Goal: Information Seeking & Learning: Learn about a topic

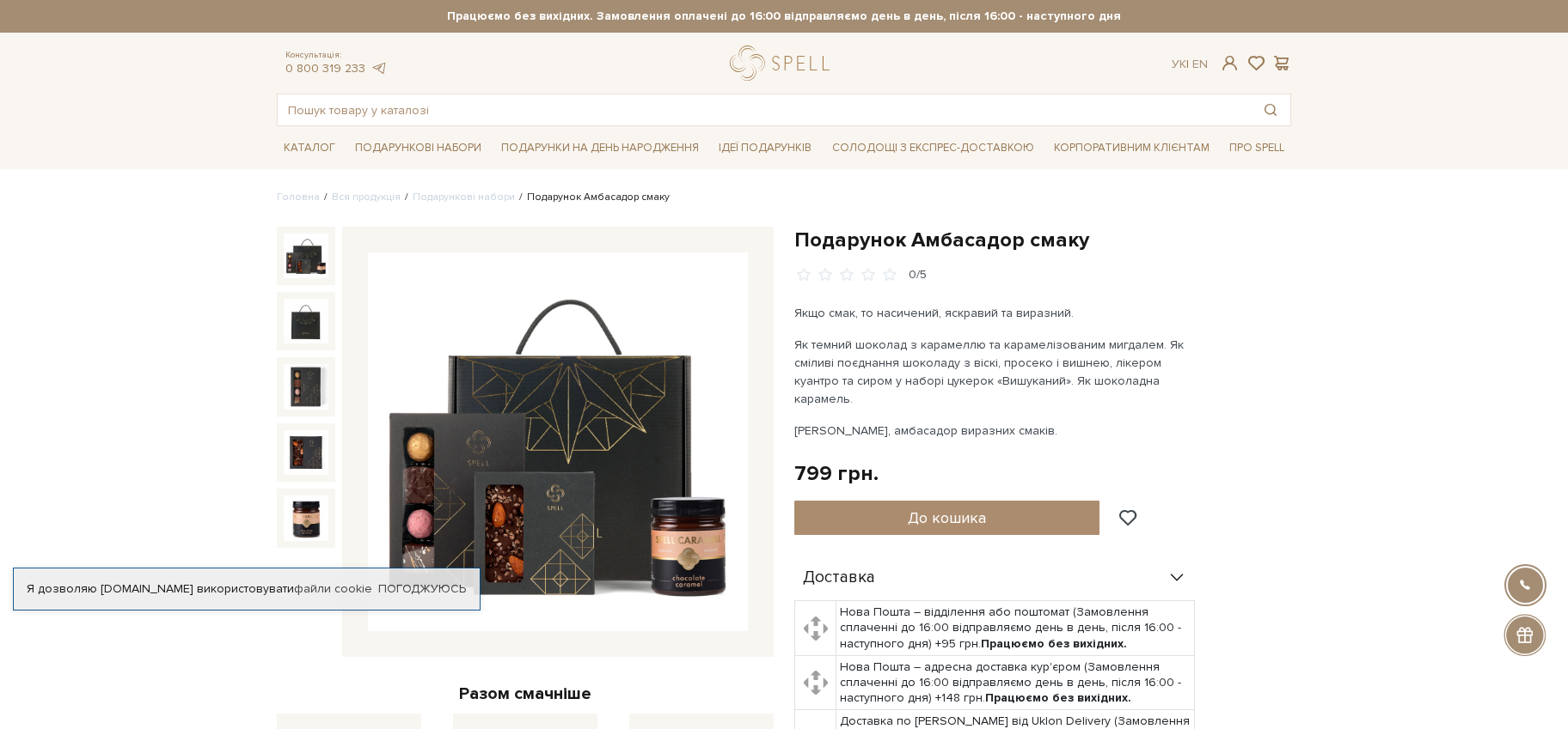
click at [509, 505] on img at bounding box center [558, 442] width 380 height 380
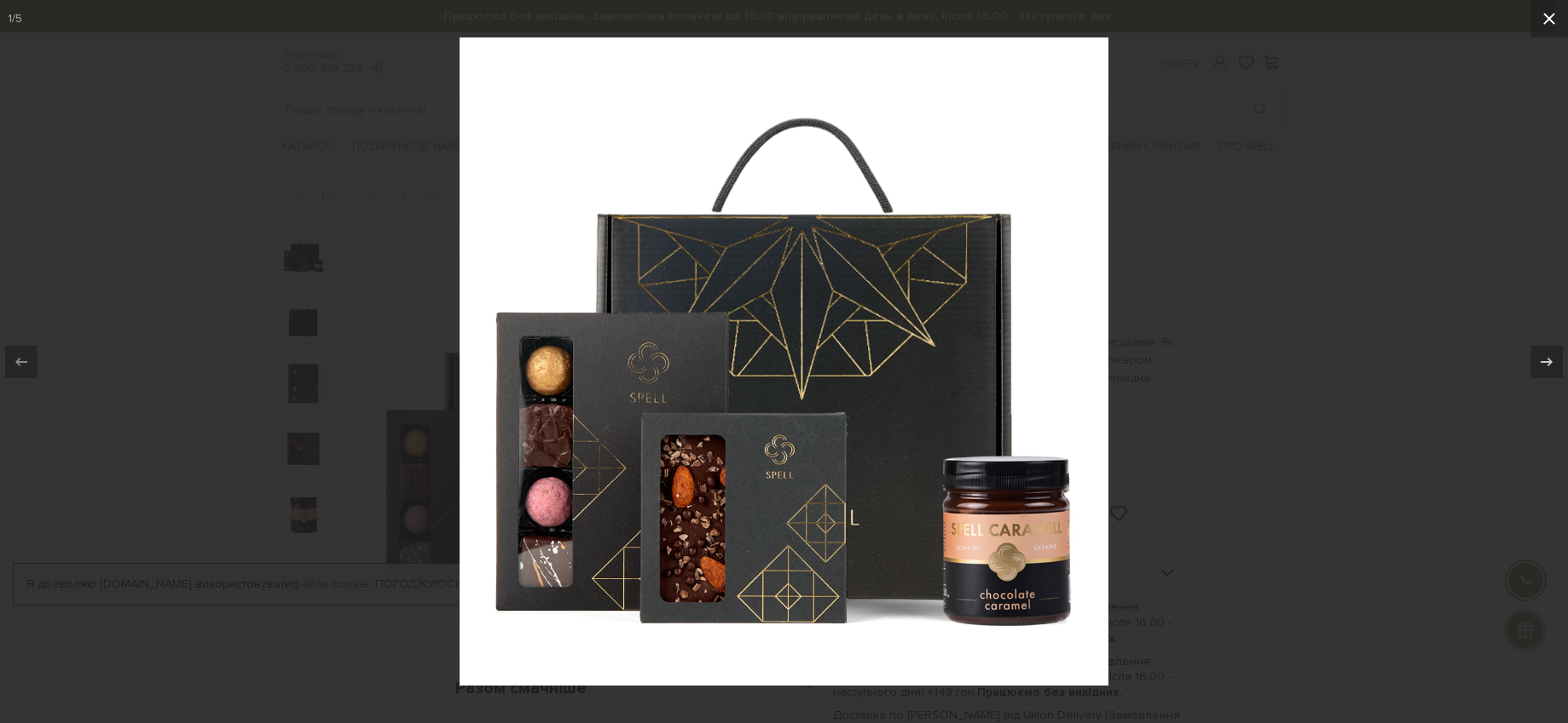
click at [1551, 19] on icon at bounding box center [1549, 19] width 21 height 21
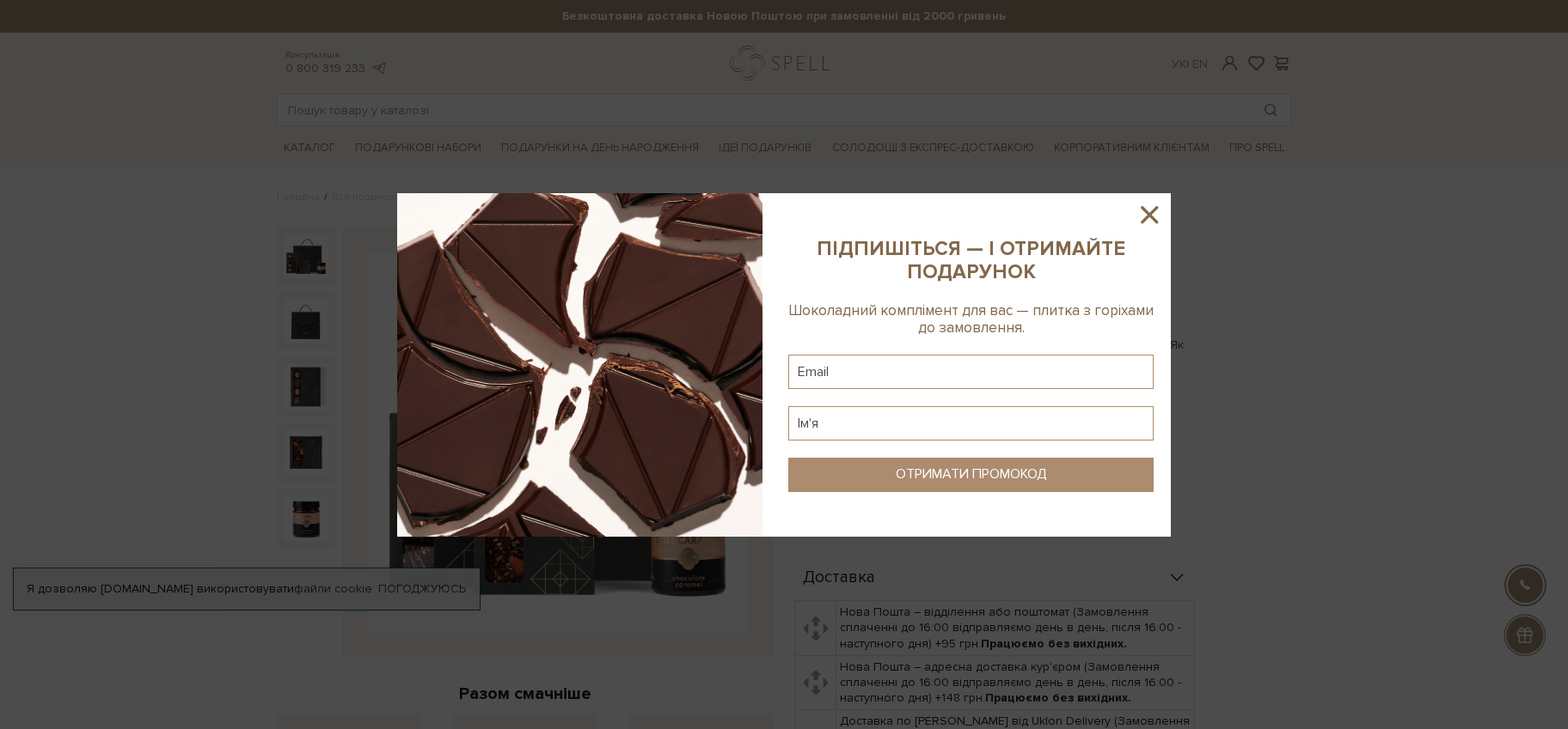
click at [1153, 208] on icon at bounding box center [1150, 215] width 29 height 29
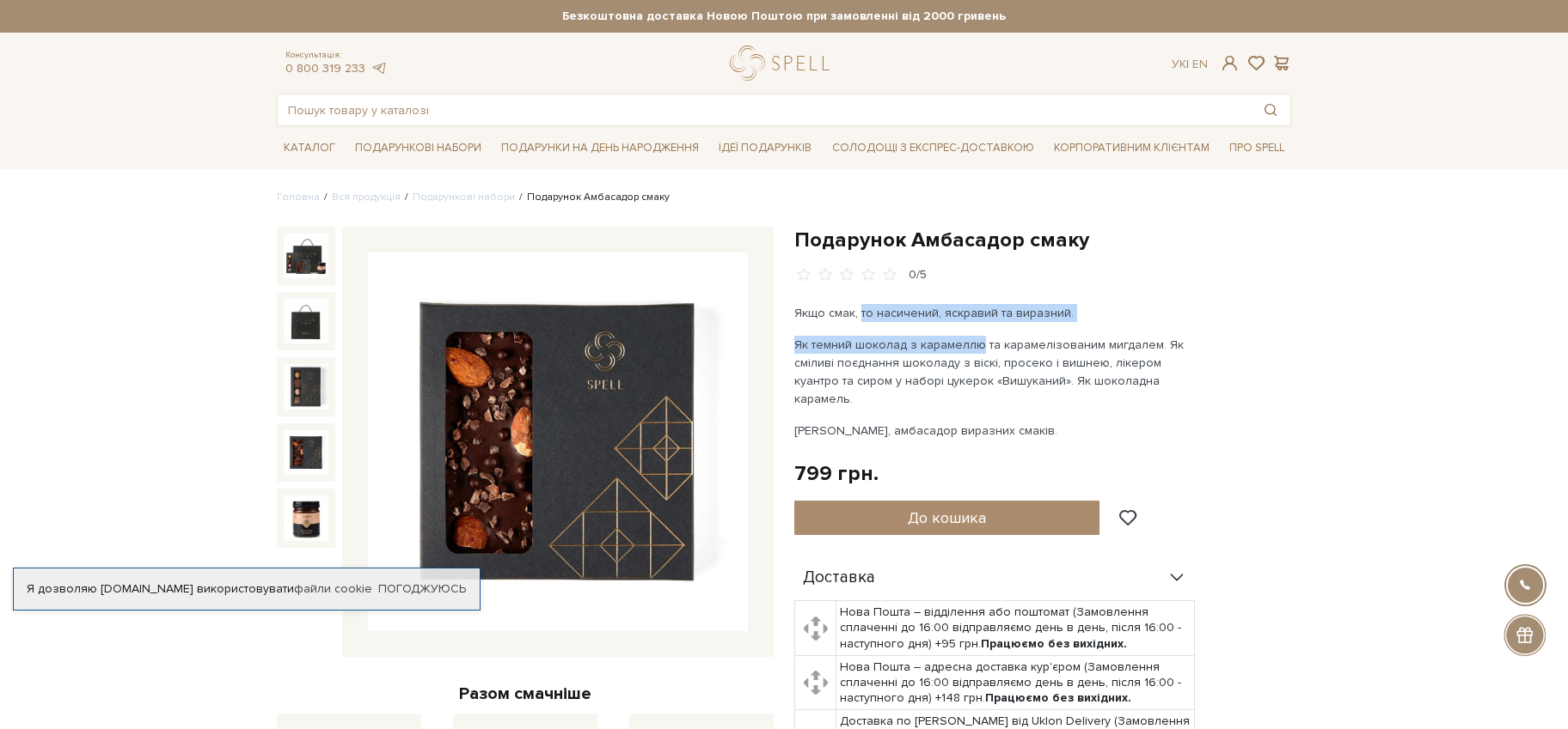
drag, startPoint x: 959, startPoint y: 325, endPoint x: 973, endPoint y: 325, distance: 14.0
click at [969, 325] on div "Якщо смак, то насичений, яскравий та виразний. Як темний шоколад з карамеллю та…" at bounding box center [995, 371] width 403 height 136
click at [973, 325] on div "Якщо смак, то насичений, яскравий та виразний. Як темний шоколад з карамеллю та…" at bounding box center [995, 371] width 403 height 136
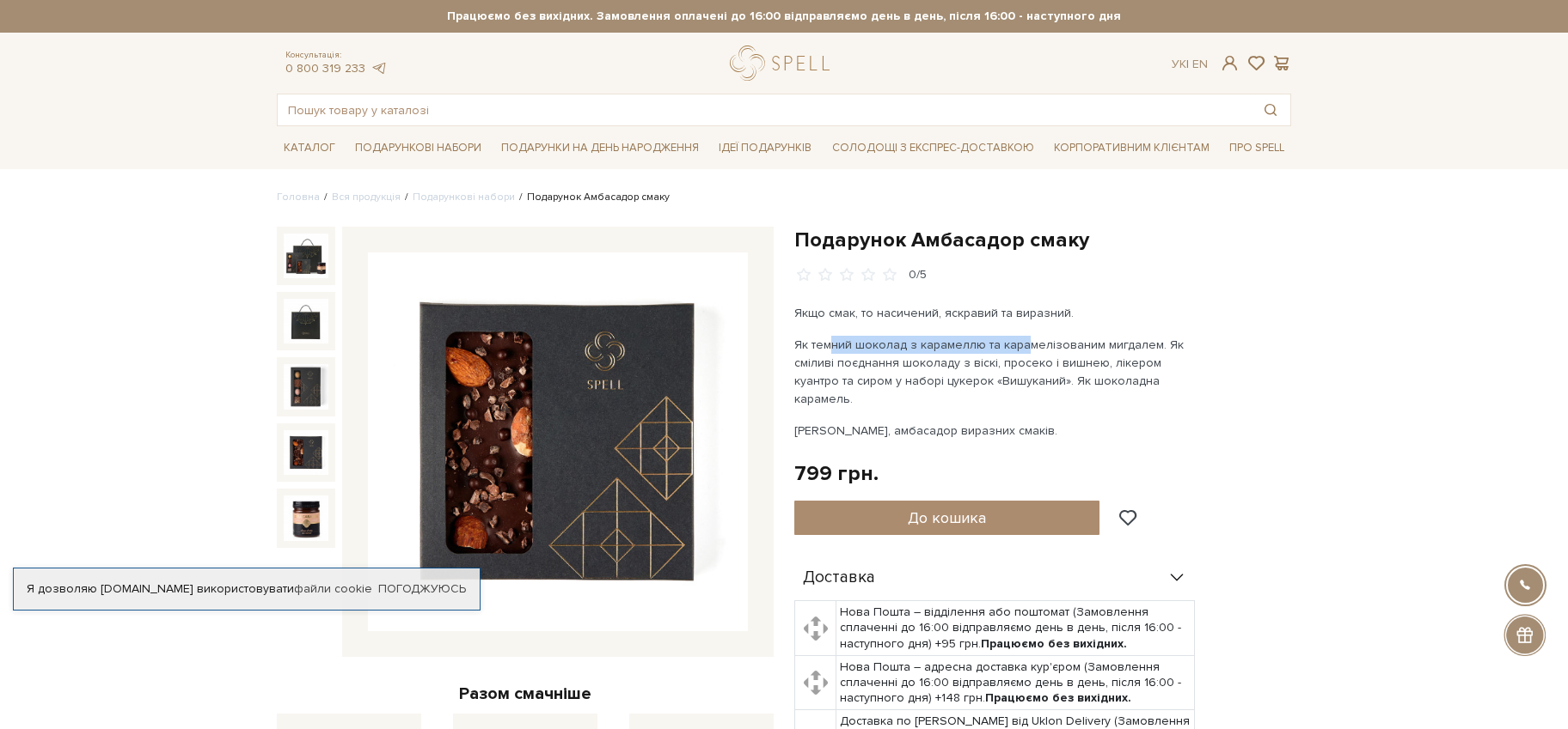
drag, startPoint x: 820, startPoint y: 352, endPoint x: 1014, endPoint y: 347, distance: 194.1
click at [1014, 347] on p "Як темний шоколад з карамеллю та карамелізованим мигдалем. Як сміливі поєднання…" at bounding box center [995, 371] width 403 height 72
